Goal: Information Seeking & Learning: Check status

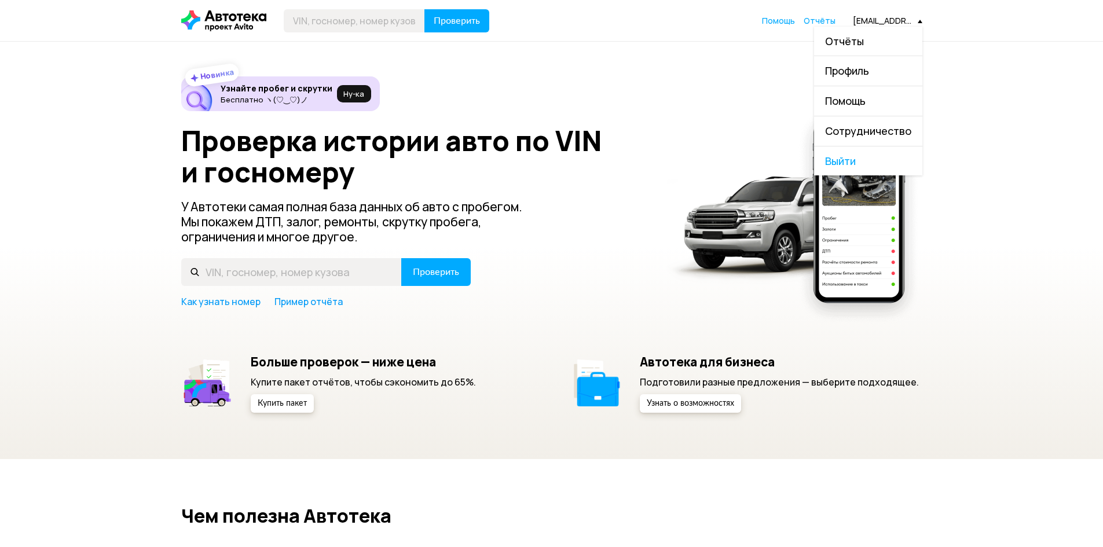
click at [784, 66] on div "Новинка Узнайте пробег и скрутки Бесплатно ヽ(♡‿♡)ノ Ну‑ка Проверка истории авто …" at bounding box center [551, 251] width 1103 height 418
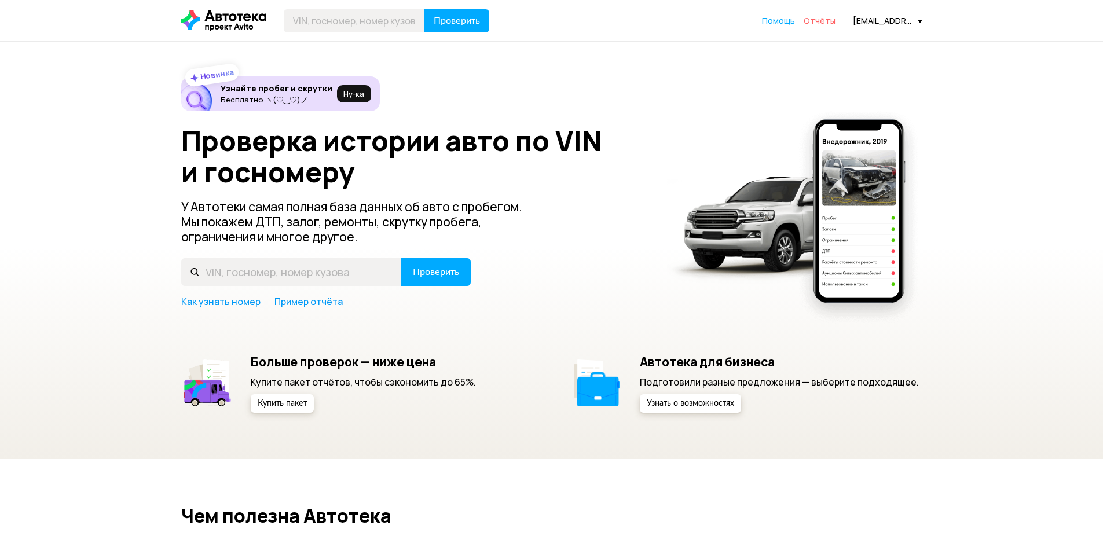
click at [821, 24] on span "Отчёты" at bounding box center [820, 20] width 32 height 11
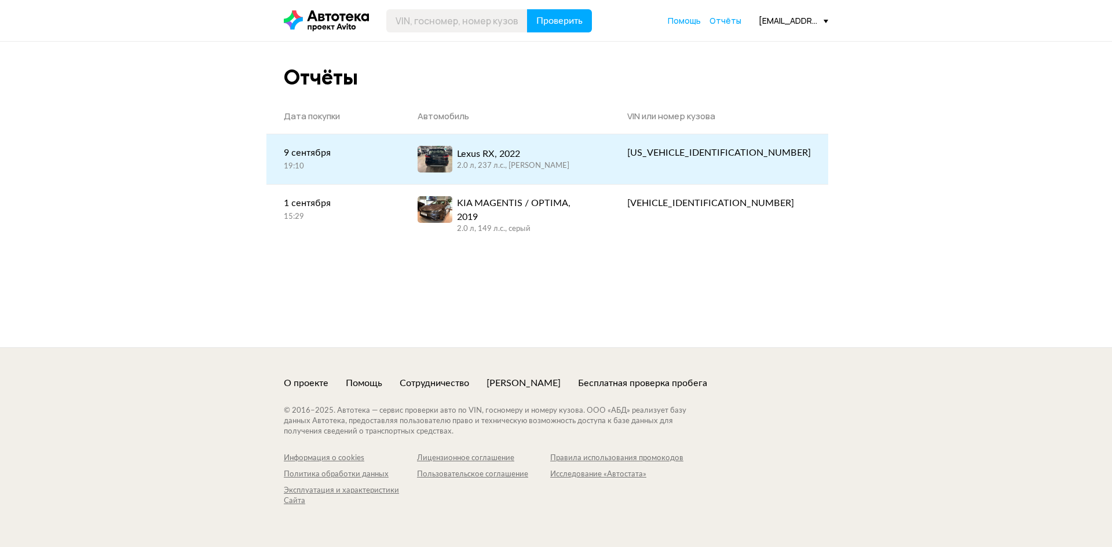
click at [539, 163] on div "2.0 л, 237 л.c., [PERSON_NAME]" at bounding box center [513, 166] width 112 height 10
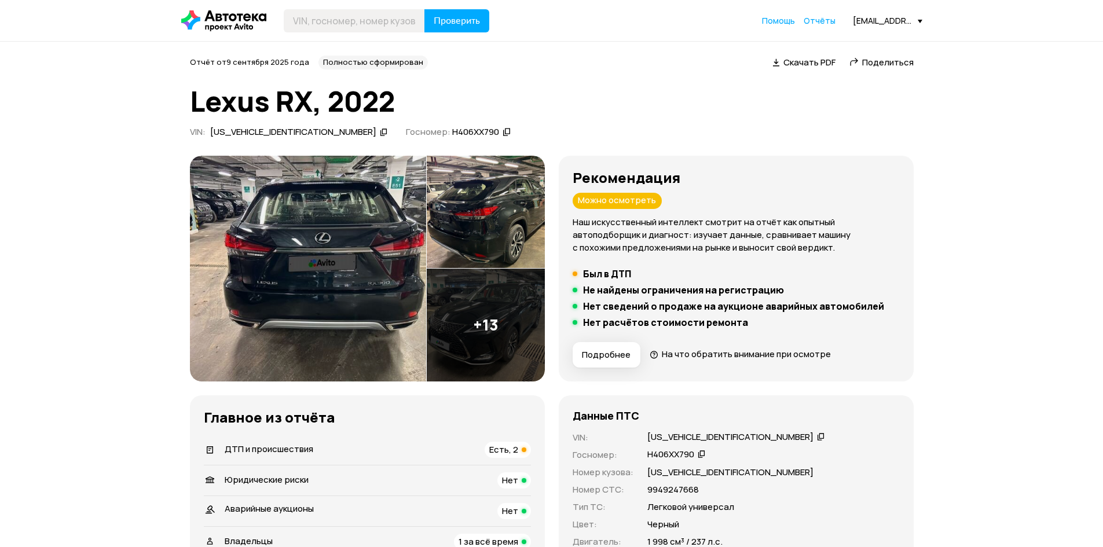
click at [380, 127] on icon at bounding box center [384, 132] width 8 height 12
click at [503, 129] on icon at bounding box center [507, 132] width 8 height 12
click at [380, 131] on icon at bounding box center [384, 132] width 8 height 12
